Goal: Information Seeking & Learning: Learn about a topic

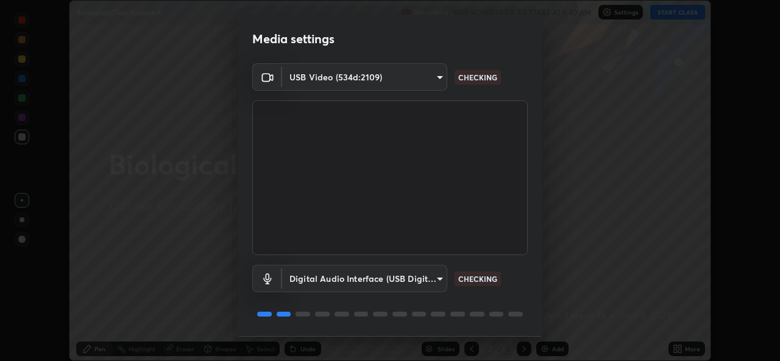
scroll to position [38, 0]
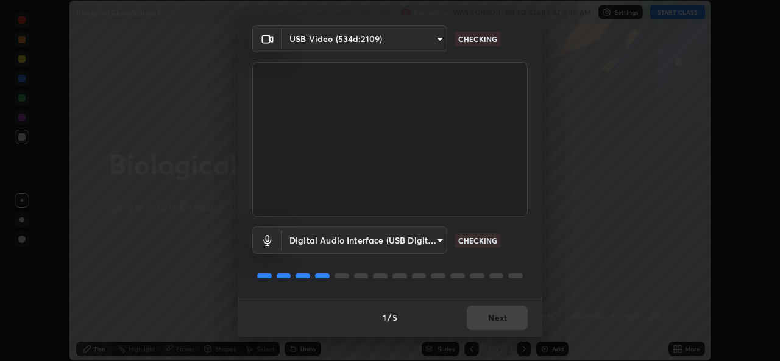
click at [495, 319] on div "1 / 5 Next" at bounding box center [390, 317] width 305 height 39
click at [498, 320] on div "1 / 5 Next" at bounding box center [390, 317] width 305 height 39
click at [499, 320] on div "1 / 5 Next" at bounding box center [390, 317] width 305 height 39
click at [501, 316] on div "1 / 5 Next" at bounding box center [390, 317] width 305 height 39
click at [504, 316] on div "1 / 5 Next" at bounding box center [390, 317] width 305 height 39
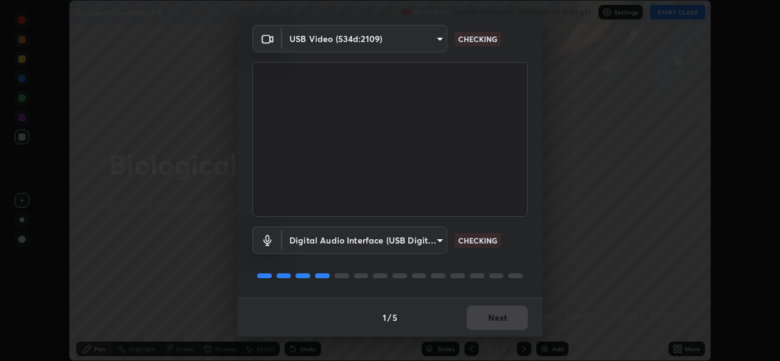
click at [504, 312] on div "1 / 5 Next" at bounding box center [390, 317] width 305 height 39
click at [504, 316] on div "1 / 5 Next" at bounding box center [390, 317] width 305 height 39
click at [505, 315] on div "1 / 5 Next" at bounding box center [390, 317] width 305 height 39
click at [506, 315] on div "1 / 5 Next" at bounding box center [390, 317] width 305 height 39
click at [507, 317] on div "1 / 5 Next" at bounding box center [390, 317] width 305 height 39
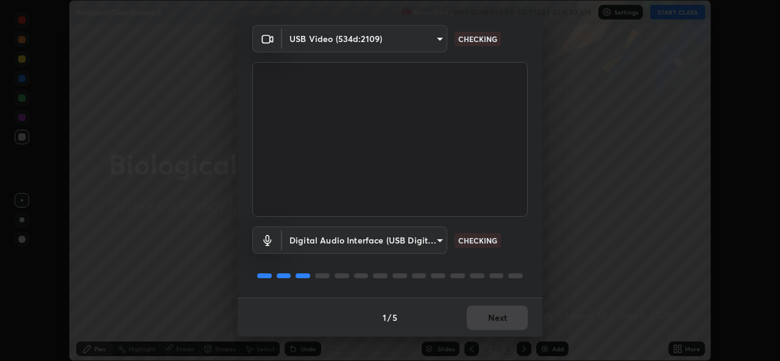
click at [509, 320] on div "1 / 5 Next" at bounding box center [390, 317] width 305 height 39
click at [510, 319] on div "1 / 5 Next" at bounding box center [390, 317] width 305 height 39
click at [513, 321] on div "1 / 5 Next" at bounding box center [390, 317] width 305 height 39
click at [517, 325] on div "1 / 5 Next" at bounding box center [390, 317] width 305 height 39
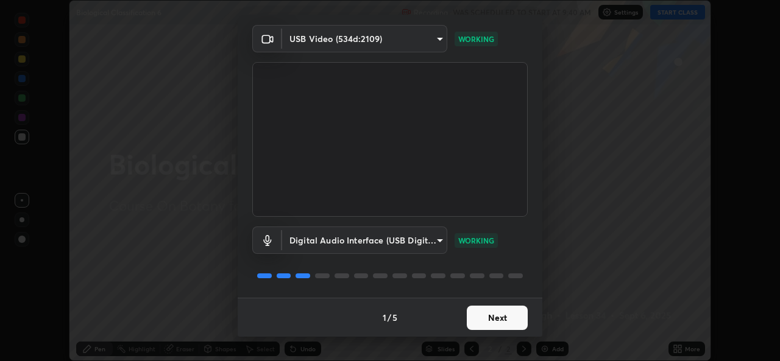
click at [510, 326] on button "Next" at bounding box center [497, 318] width 61 height 24
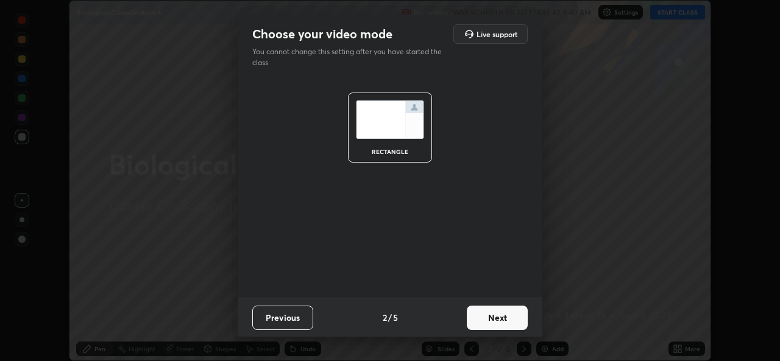
scroll to position [0, 0]
click at [514, 320] on button "Next" at bounding box center [497, 318] width 61 height 24
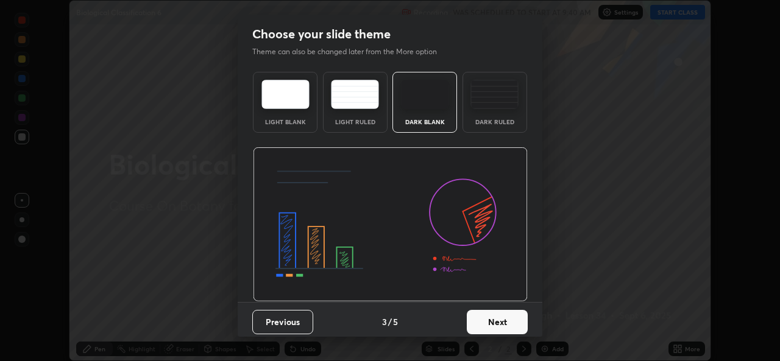
click at [518, 322] on button "Next" at bounding box center [497, 322] width 61 height 24
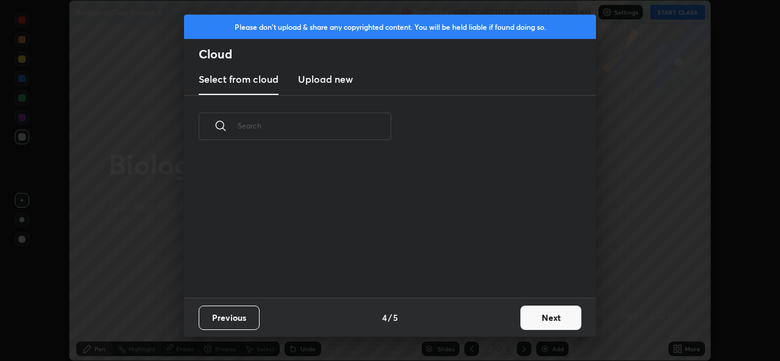
click at [533, 320] on button "Next" at bounding box center [550, 318] width 61 height 24
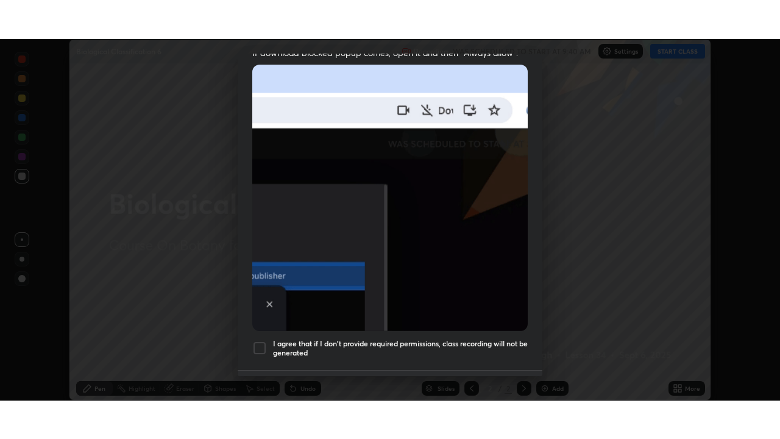
scroll to position [287, 0]
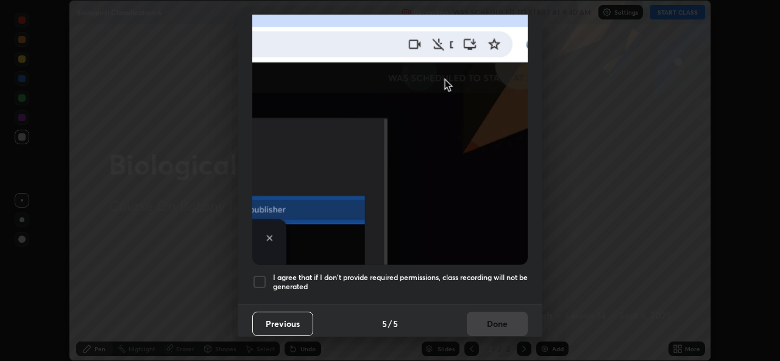
click at [523, 281] on h5 "I agree that if I don't provide required permissions, class recording will not …" at bounding box center [400, 282] width 255 height 19
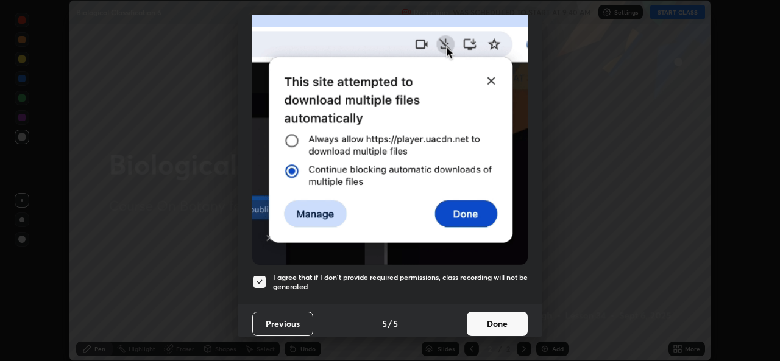
click at [504, 320] on button "Done" at bounding box center [497, 324] width 61 height 24
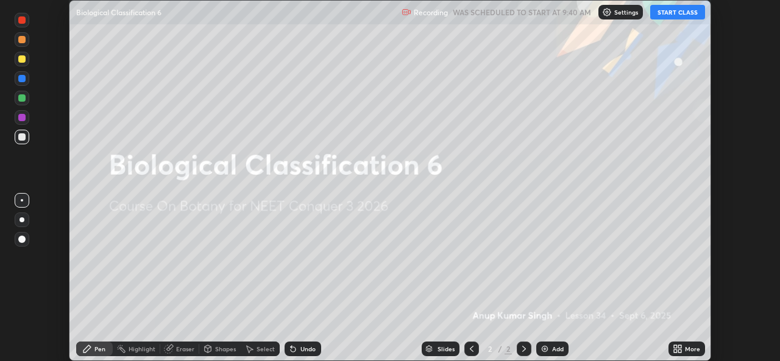
click at [685, 12] on button "START CLASS" at bounding box center [677, 12] width 55 height 15
click at [680, 351] on icon at bounding box center [679, 351] width 3 height 3
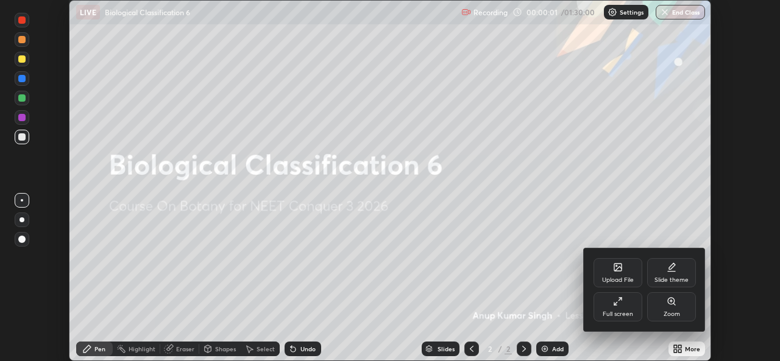
click at [627, 307] on div "Full screen" at bounding box center [617, 306] width 49 height 29
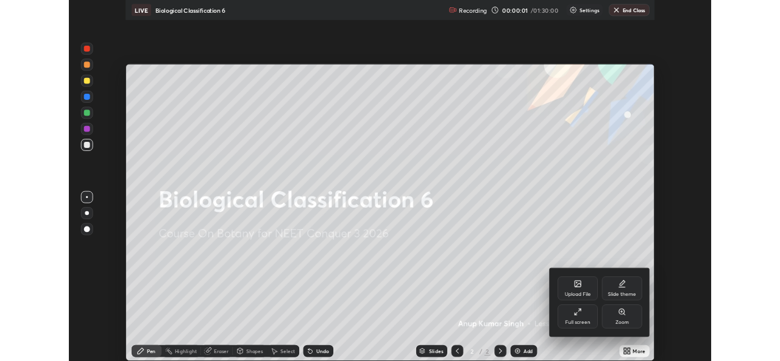
scroll to position [439, 780]
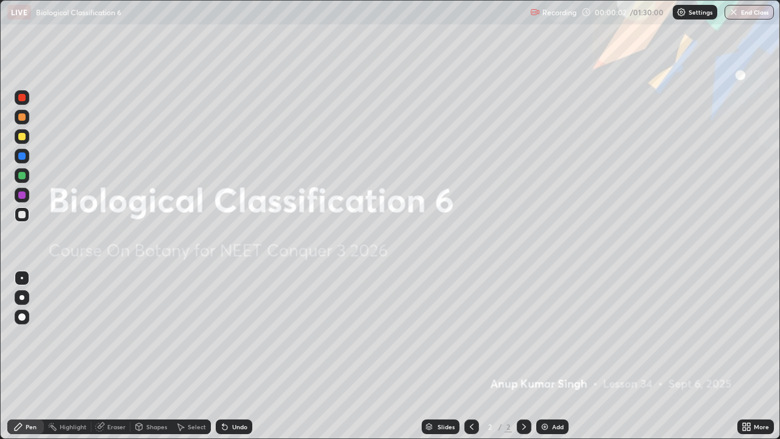
click at [552, 361] on div "Add" at bounding box center [558, 426] width 12 height 6
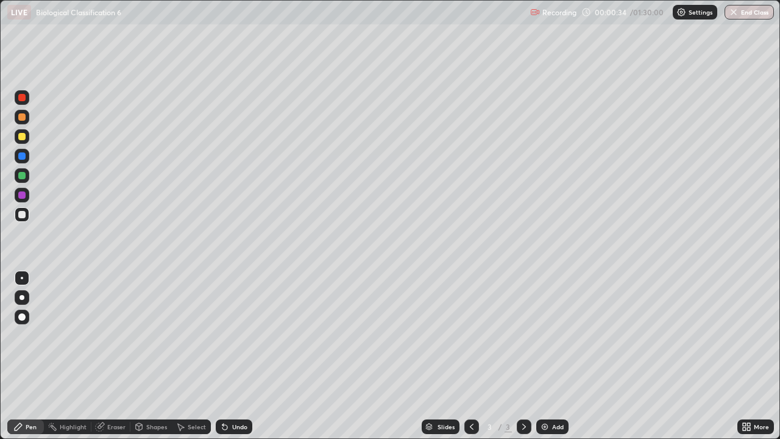
click at [24, 177] on div at bounding box center [21, 175] width 7 height 7
click at [197, 361] on div "Select" at bounding box center [191, 426] width 39 height 15
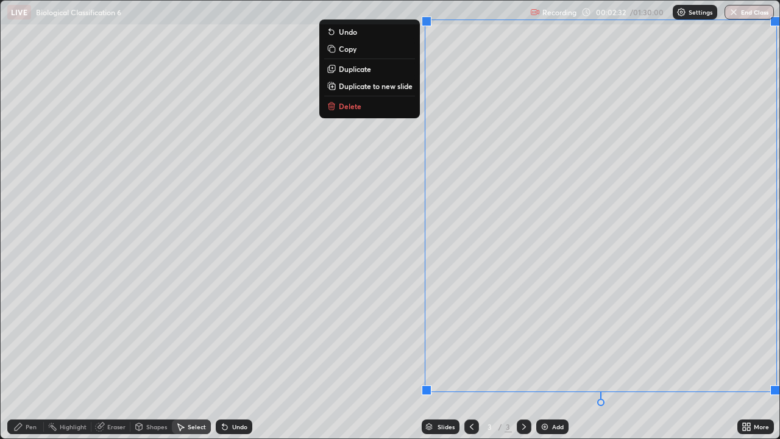
click at [353, 105] on p "Delete" at bounding box center [350, 106] width 23 height 10
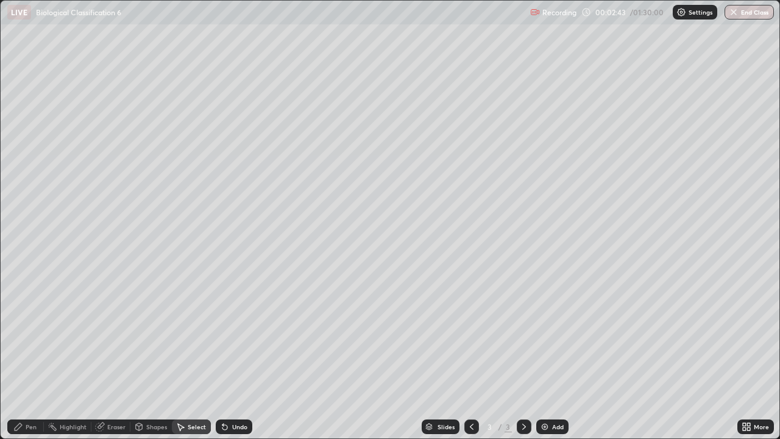
click at [32, 361] on div "Pen" at bounding box center [31, 426] width 11 height 6
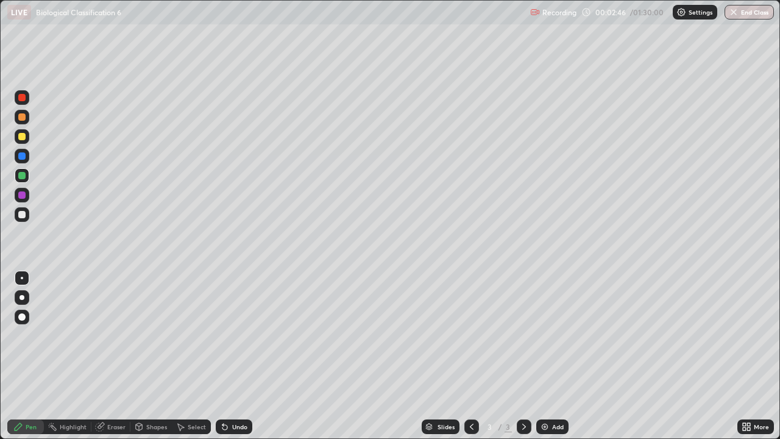
click at [23, 298] on div at bounding box center [21, 297] width 5 height 5
click at [27, 281] on div at bounding box center [22, 277] width 15 height 15
click at [24, 196] on div at bounding box center [21, 194] width 7 height 7
click at [18, 317] on div at bounding box center [21, 316] width 7 height 7
click at [23, 157] on div at bounding box center [21, 155] width 7 height 7
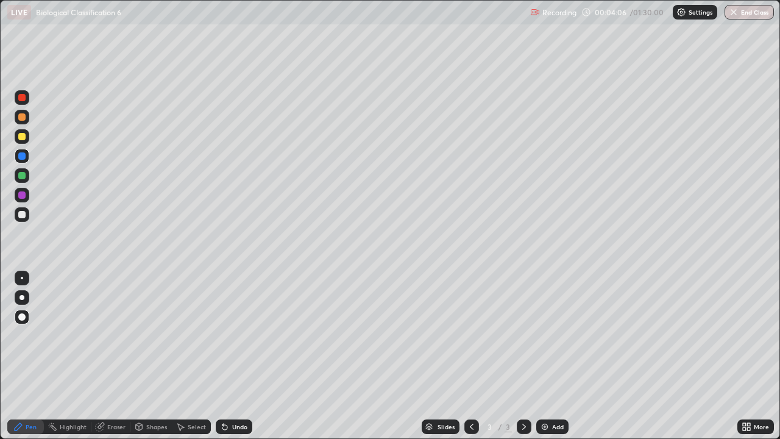
click at [23, 177] on div at bounding box center [21, 175] width 7 height 7
click at [21, 117] on div at bounding box center [21, 116] width 7 height 7
click at [25, 277] on div at bounding box center [22, 277] width 15 height 15
click at [21, 214] on div at bounding box center [21, 214] width 7 height 7
click at [548, 361] on img at bounding box center [545, 427] width 10 height 10
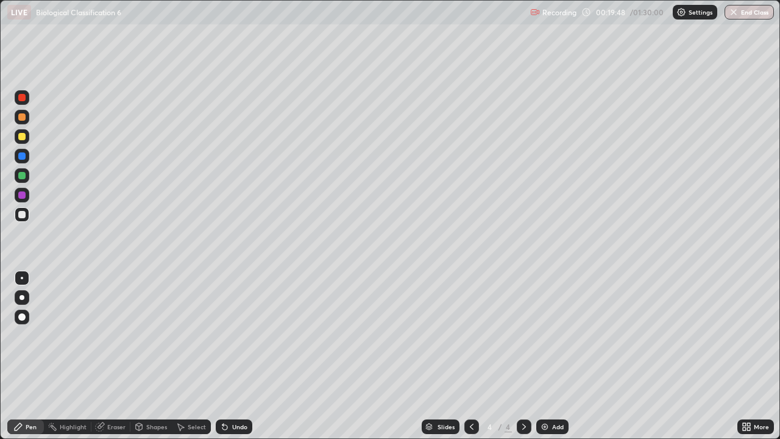
click at [20, 297] on div at bounding box center [21, 297] width 5 height 5
click at [24, 177] on div at bounding box center [21, 175] width 7 height 7
click at [23, 281] on div at bounding box center [22, 277] width 15 height 15
click at [23, 216] on div at bounding box center [21, 214] width 7 height 7
click at [26, 318] on div at bounding box center [22, 316] width 15 height 15
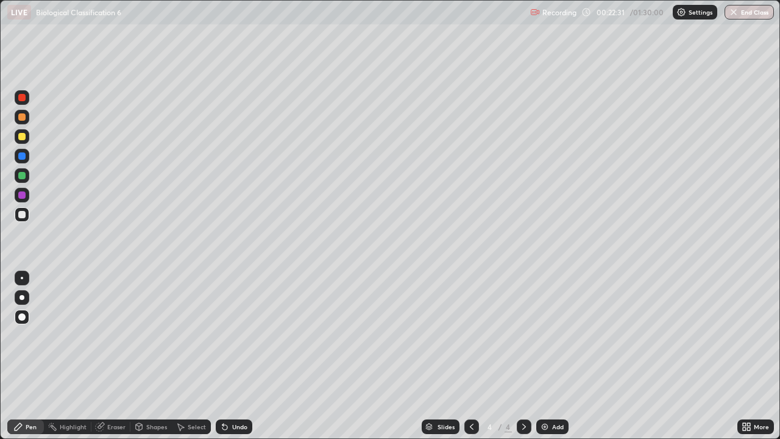
click at [21, 277] on div at bounding box center [22, 278] width 2 height 2
click at [23, 216] on div at bounding box center [21, 214] width 7 height 7
click at [23, 298] on div at bounding box center [21, 297] width 5 height 5
click at [23, 177] on div at bounding box center [21, 175] width 7 height 7
click at [22, 280] on div at bounding box center [22, 277] width 15 height 15
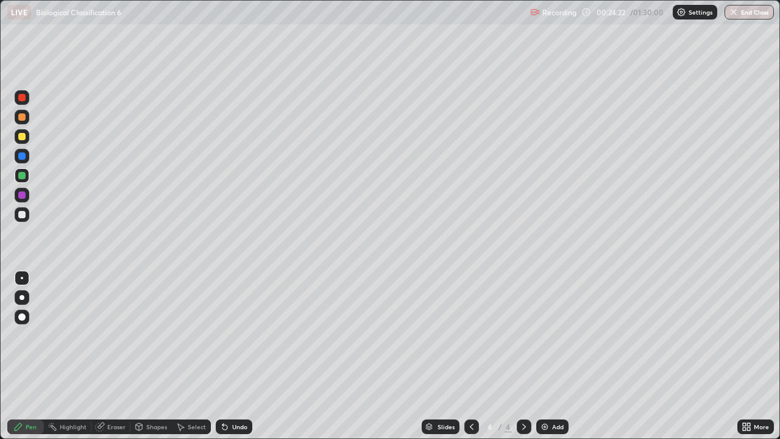
click at [22, 100] on div at bounding box center [21, 97] width 7 height 7
click at [22, 322] on div at bounding box center [22, 316] width 15 height 15
click at [21, 215] on div at bounding box center [21, 214] width 7 height 7
click at [18, 276] on div at bounding box center [22, 277] width 15 height 15
click at [23, 322] on div at bounding box center [22, 316] width 15 height 15
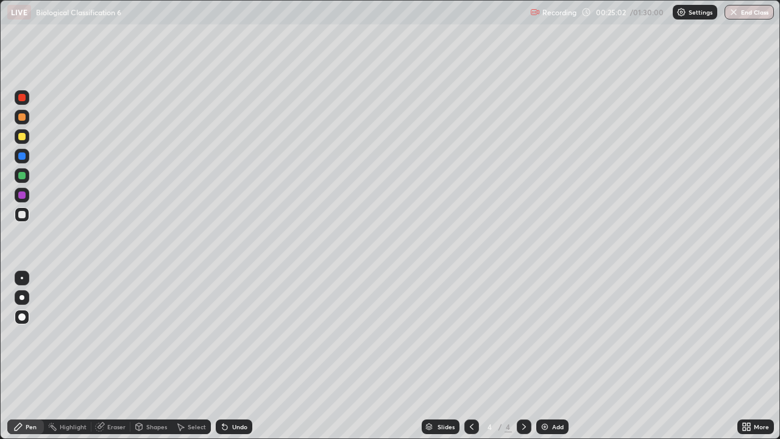
click at [18, 322] on div at bounding box center [22, 316] width 15 height 15
click at [21, 212] on div at bounding box center [21, 214] width 7 height 7
click at [20, 180] on div at bounding box center [22, 175] width 15 height 15
click at [22, 284] on div at bounding box center [22, 277] width 15 height 15
click at [21, 214] on div at bounding box center [21, 214] width 7 height 7
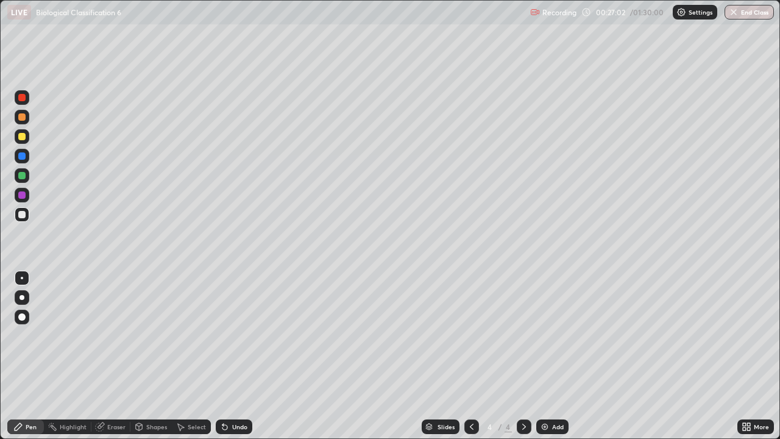
click at [465, 361] on div at bounding box center [471, 426] width 15 height 24
click at [522, 361] on div at bounding box center [524, 426] width 15 height 15
click at [397, 361] on div "Slides 4 / 4 Add" at bounding box center [494, 426] width 485 height 24
click at [400, 361] on div "Slides 4 / 4 Add" at bounding box center [494, 426] width 485 height 24
click at [413, 361] on div "Slides 4 / 4 Add" at bounding box center [494, 426] width 485 height 24
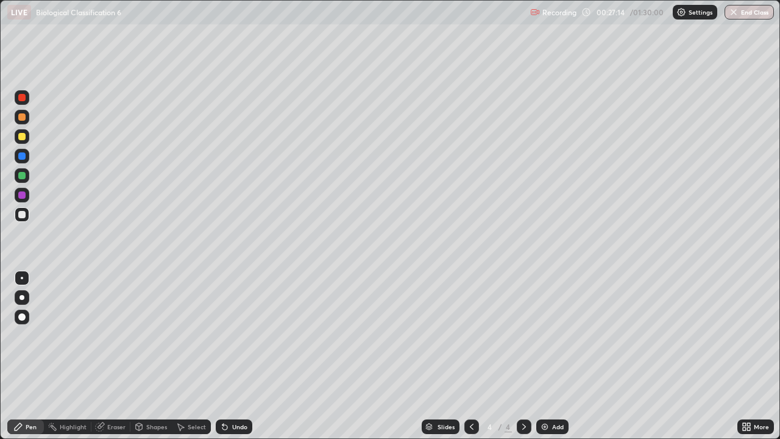
click at [422, 361] on div "Slides 4 / 4 Add" at bounding box center [494, 426] width 485 height 24
click at [26, 314] on div at bounding box center [22, 316] width 15 height 15
click at [557, 361] on div "Add" at bounding box center [558, 426] width 12 height 6
click at [24, 280] on div at bounding box center [22, 277] width 15 height 15
click at [235, 361] on div "Undo" at bounding box center [234, 426] width 37 height 15
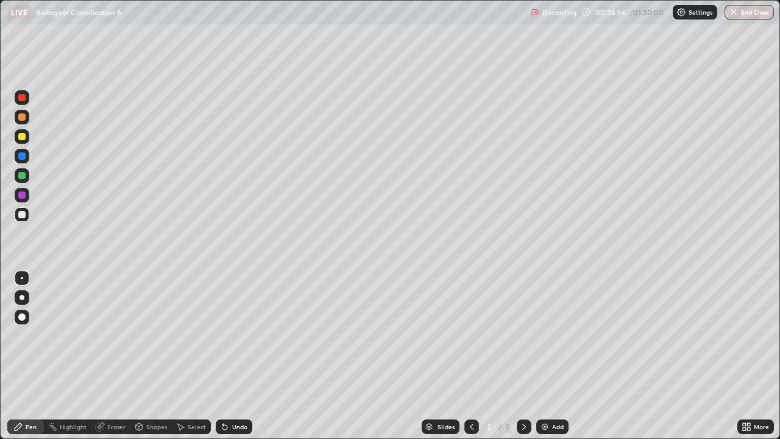
click at [233, 361] on div "Undo" at bounding box center [239, 426] width 15 height 6
click at [231, 361] on div "Undo" at bounding box center [234, 426] width 37 height 15
click at [228, 361] on div "Undo" at bounding box center [234, 426] width 37 height 15
click at [227, 361] on icon at bounding box center [225, 427] width 10 height 10
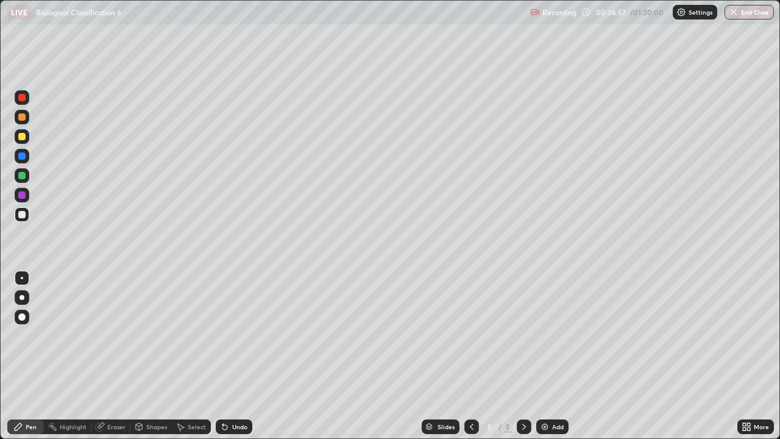
click at [222, 361] on icon at bounding box center [224, 427] width 5 height 5
click at [228, 361] on div "Undo" at bounding box center [234, 426] width 37 height 15
click at [22, 297] on div at bounding box center [21, 297] width 5 height 5
click at [234, 361] on div "Undo" at bounding box center [239, 426] width 15 height 6
click at [111, 361] on div "Eraser" at bounding box center [116, 426] width 18 height 6
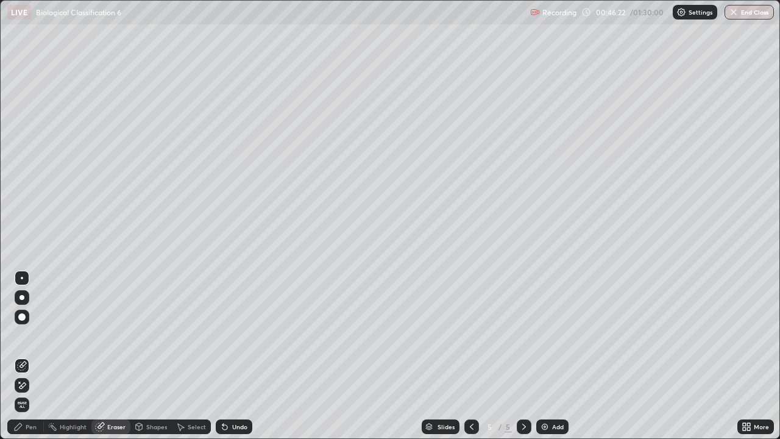
click at [30, 361] on div "Pen" at bounding box center [25, 426] width 37 height 15
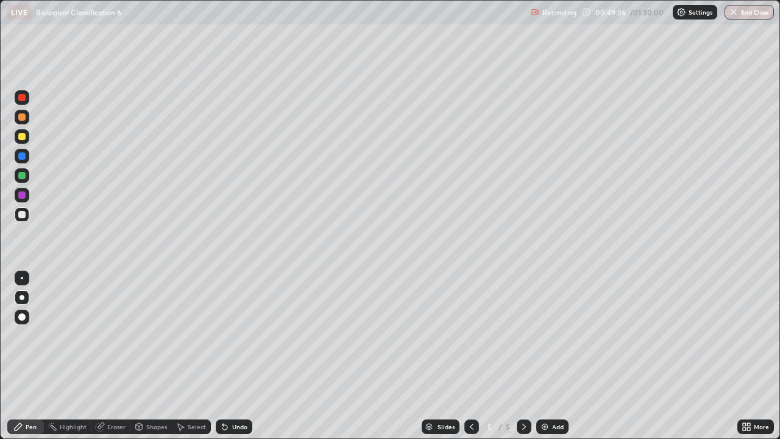
click at [114, 361] on div "Eraser" at bounding box center [110, 426] width 39 height 15
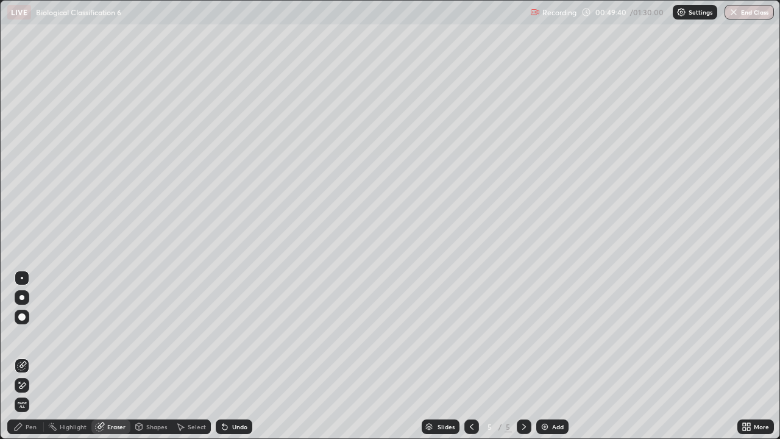
click at [32, 361] on div "Pen" at bounding box center [31, 426] width 11 height 6
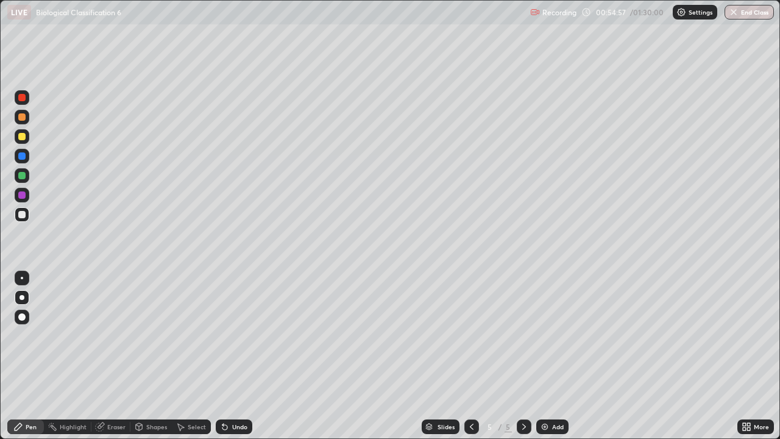
click at [547, 361] on img at bounding box center [545, 427] width 10 height 10
click at [24, 319] on div at bounding box center [21, 316] width 7 height 7
click at [24, 273] on div at bounding box center [22, 277] width 15 height 15
click at [23, 178] on div at bounding box center [21, 175] width 7 height 7
click at [22, 217] on div at bounding box center [21, 214] width 7 height 7
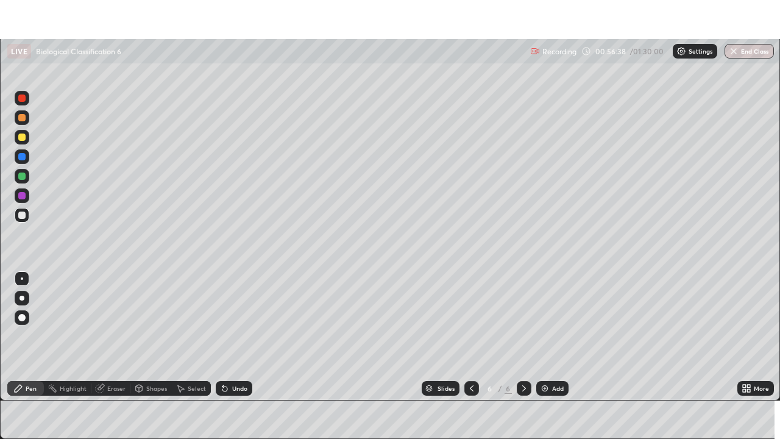
scroll to position [60549, 60131]
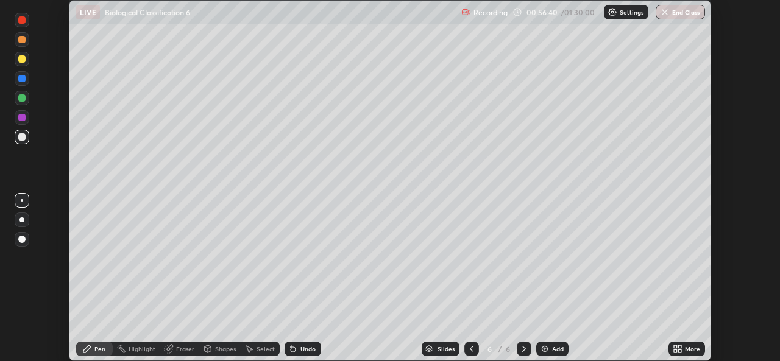
click at [675, 348] on icon at bounding box center [675, 346] width 3 height 3
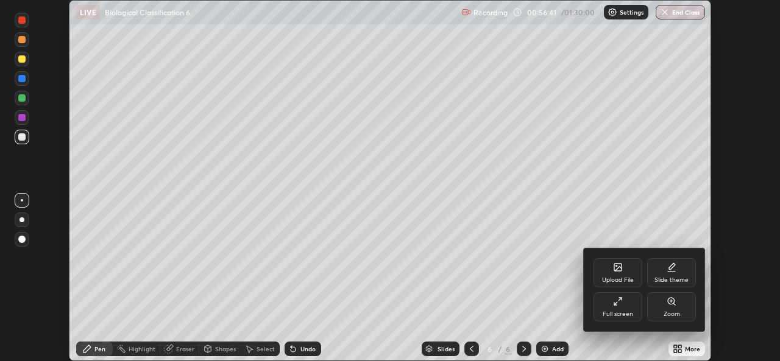
click at [618, 303] on icon at bounding box center [618, 302] width 10 height 10
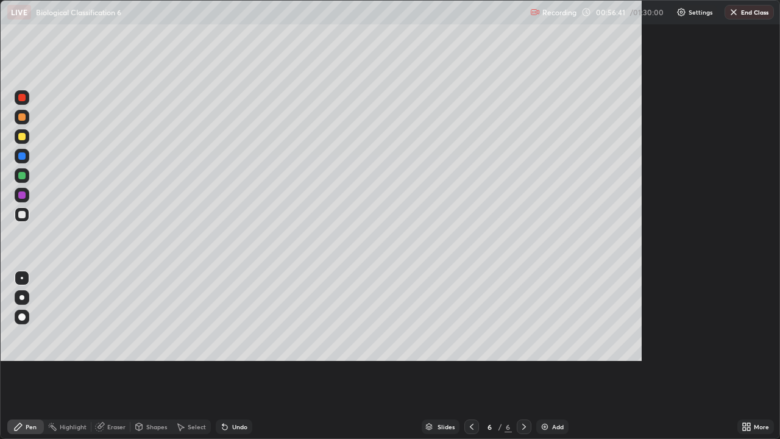
scroll to position [439, 780]
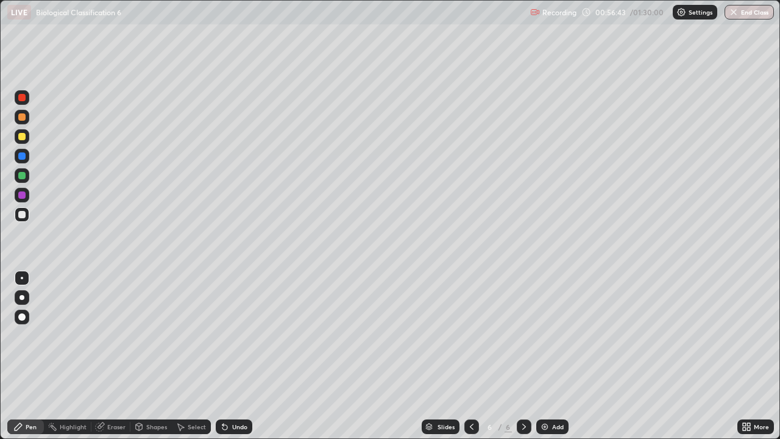
click at [396, 361] on div "Slides 6 / 6 Add" at bounding box center [494, 426] width 485 height 24
click at [398, 361] on div "Slides 6 / 6 Add" at bounding box center [494, 426] width 485 height 24
click at [502, 20] on div "LIVE Biological Classification 6" at bounding box center [266, 12] width 518 height 24
click at [500, 21] on div "LIVE Biological Classification 6" at bounding box center [266, 12] width 518 height 24
click at [112, 361] on div "Eraser" at bounding box center [116, 426] width 18 height 6
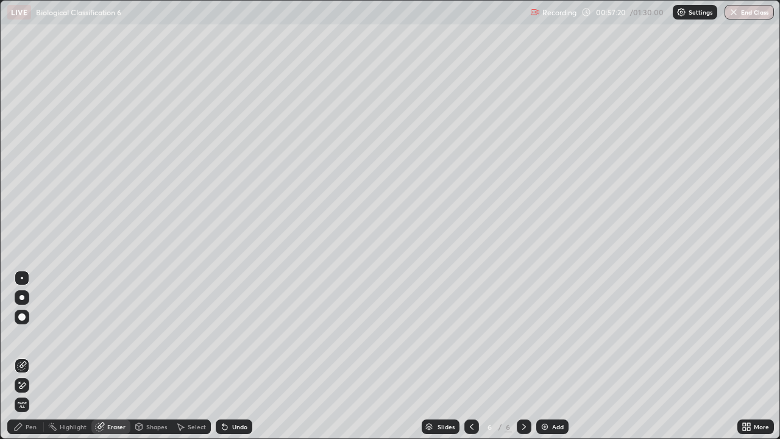
click at [34, 361] on div "Pen" at bounding box center [31, 426] width 11 height 6
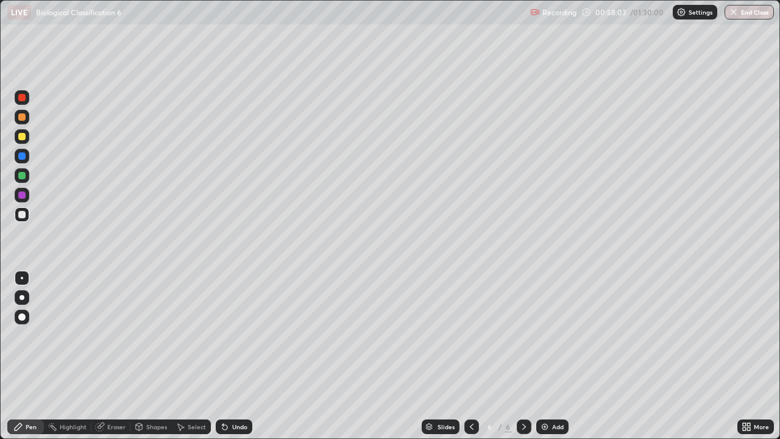
click at [22, 302] on div at bounding box center [22, 297] width 15 height 15
click at [28, 277] on div at bounding box center [22, 277] width 15 height 15
click at [550, 361] on div "Add" at bounding box center [552, 426] width 32 height 15
click at [23, 216] on div at bounding box center [21, 214] width 7 height 7
click at [21, 297] on div at bounding box center [21, 297] width 5 height 5
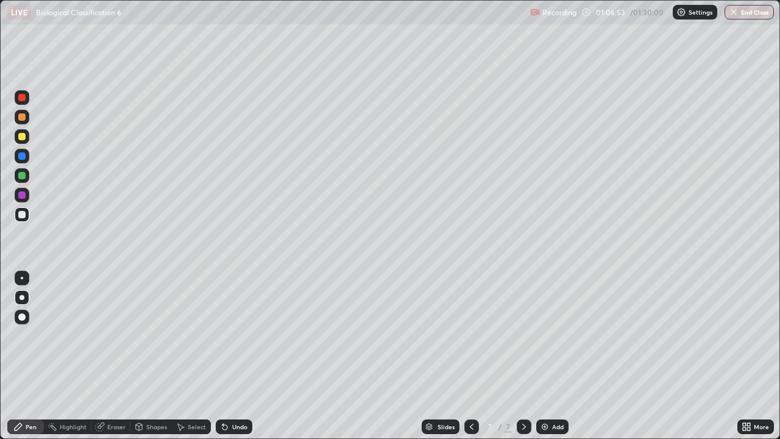
click at [21, 158] on div at bounding box center [21, 155] width 7 height 7
click at [21, 175] on div at bounding box center [21, 175] width 7 height 7
click at [16, 214] on div at bounding box center [22, 214] width 15 height 15
click at [23, 175] on div at bounding box center [21, 175] width 7 height 7
click at [15, 158] on div at bounding box center [22, 156] width 15 height 15
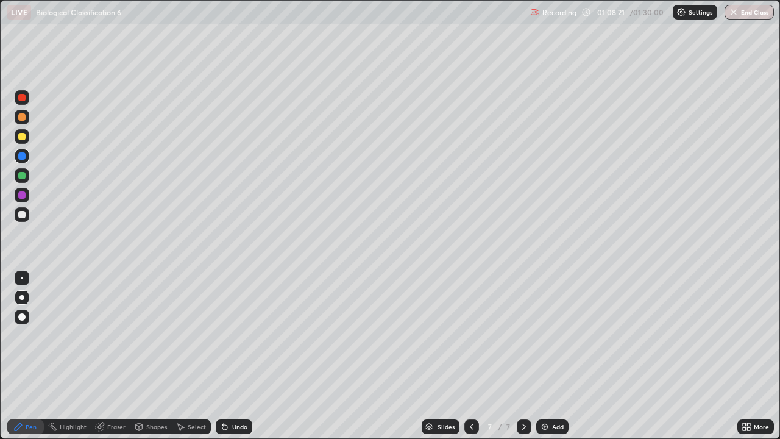
click at [23, 116] on div at bounding box center [21, 116] width 7 height 7
click at [743, 12] on button "End Class" at bounding box center [748, 12] width 49 height 15
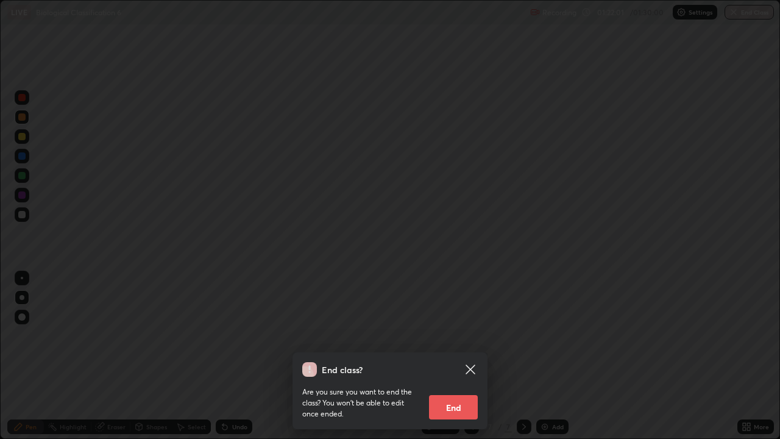
click at [453, 361] on button "End" at bounding box center [453, 407] width 49 height 24
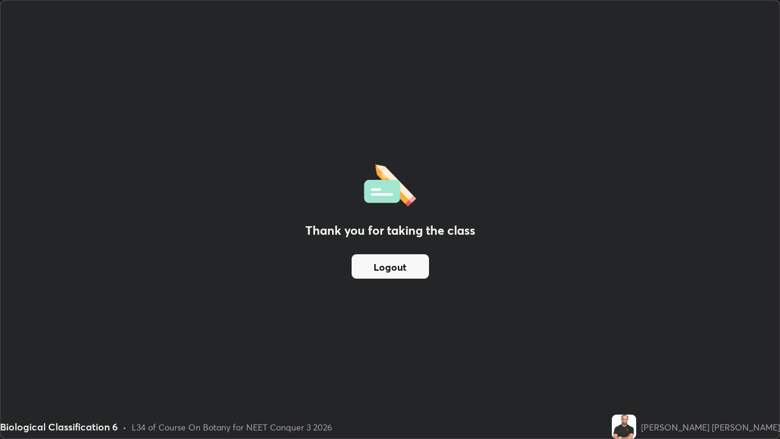
click at [384, 275] on button "Logout" at bounding box center [389, 266] width 77 height 24
click at [385, 267] on button "Logout" at bounding box center [389, 266] width 77 height 24
click at [384, 263] on button "Logout" at bounding box center [389, 266] width 77 height 24
